Goal: Check status: Check status

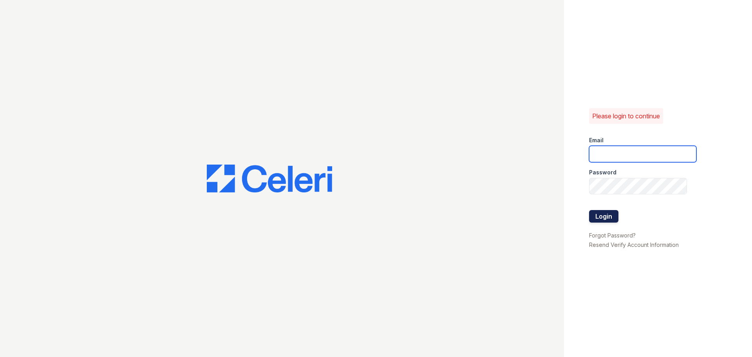
type input "[EMAIL_ADDRESS][DOMAIN_NAME]"
click at [603, 220] on button "Login" at bounding box center [603, 216] width 29 height 13
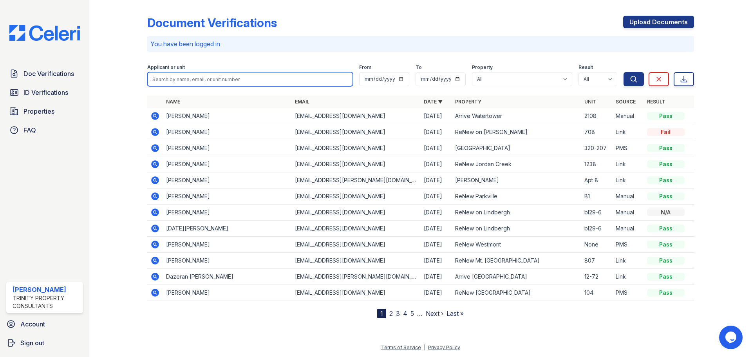
click at [235, 83] on input "search" at bounding box center [250, 79] width 206 height 14
type input "Tyler Green"
click at [623, 72] on button "Search" at bounding box center [633, 79] width 20 height 14
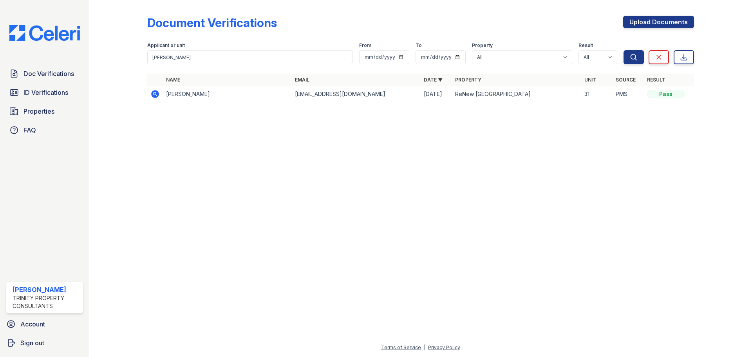
click at [154, 97] on icon at bounding box center [155, 94] width 8 height 8
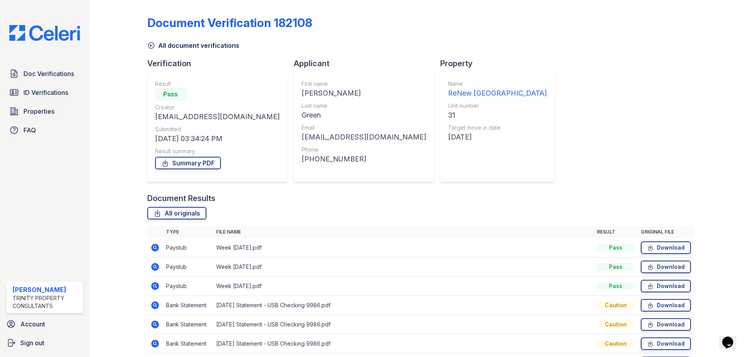
scroll to position [39, 0]
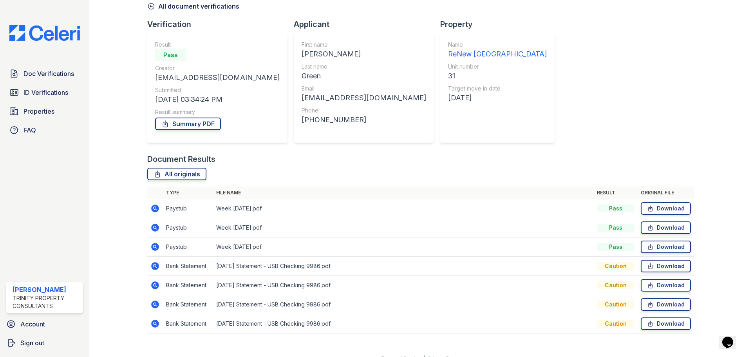
click at [155, 265] on icon at bounding box center [154, 265] width 9 height 9
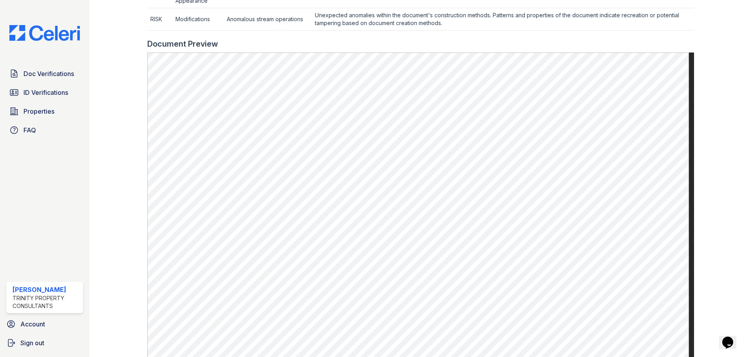
scroll to position [292, 0]
